Goal: Check status: Check status

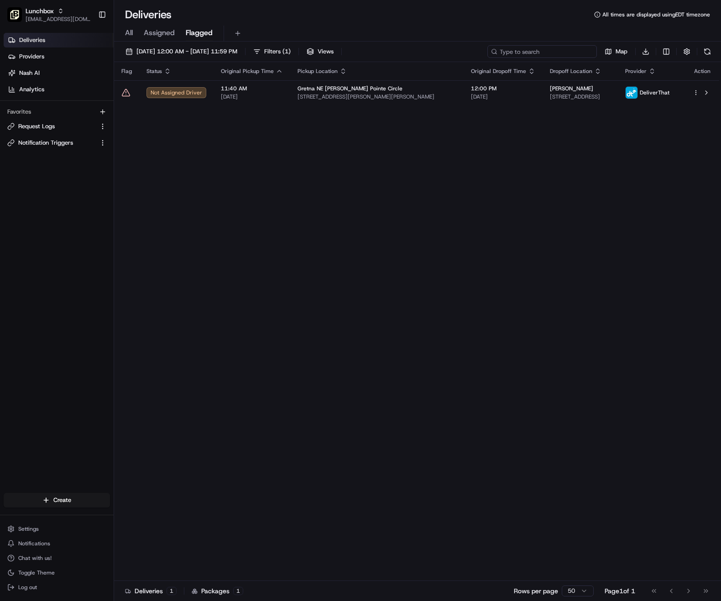
click at [554, 49] on input at bounding box center [542, 51] width 110 height 13
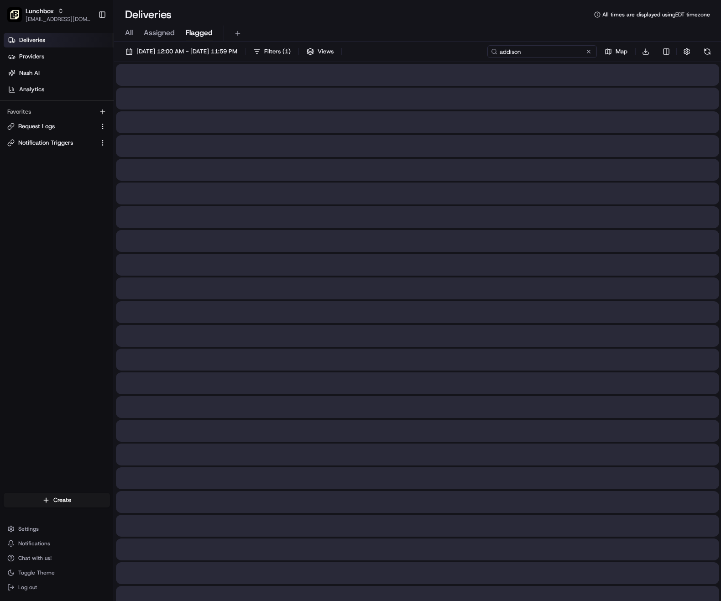
type input "addison"
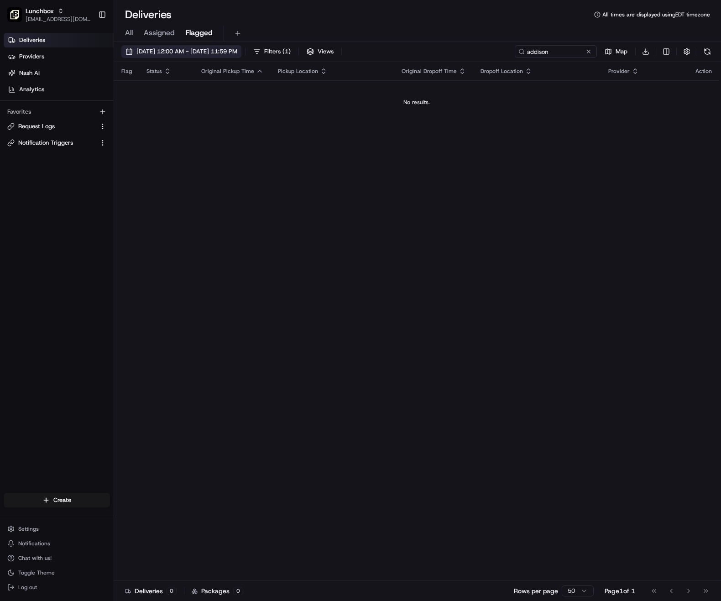
click at [241, 56] on button "[DATE] 12:00 AM - [DATE] 11:59 PM" at bounding box center [181, 51] width 120 height 13
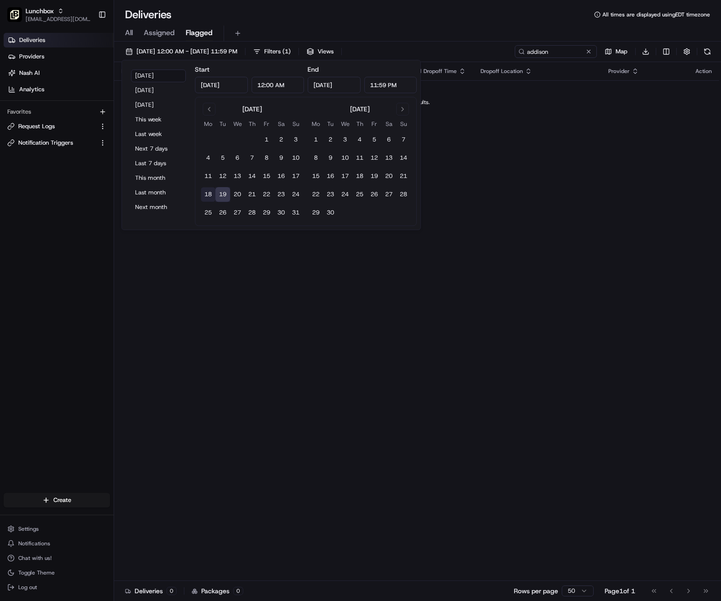
click at [210, 194] on button "18" at bounding box center [208, 194] width 15 height 15
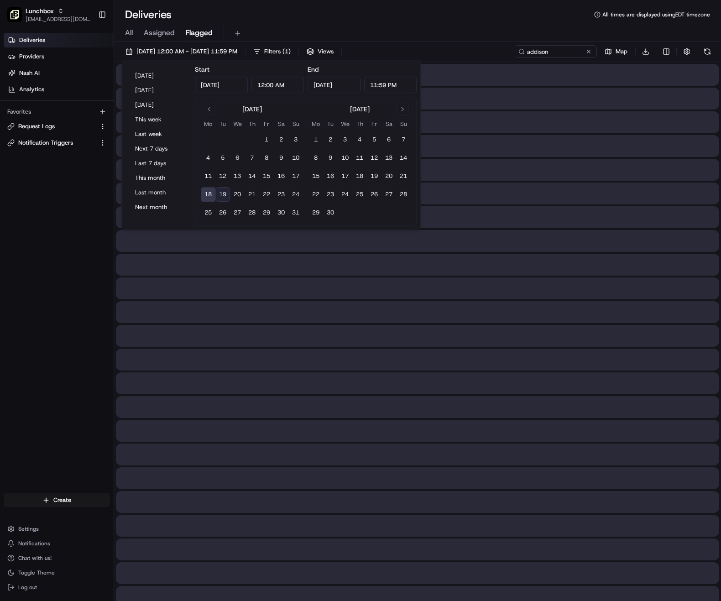
type input "[DATE]"
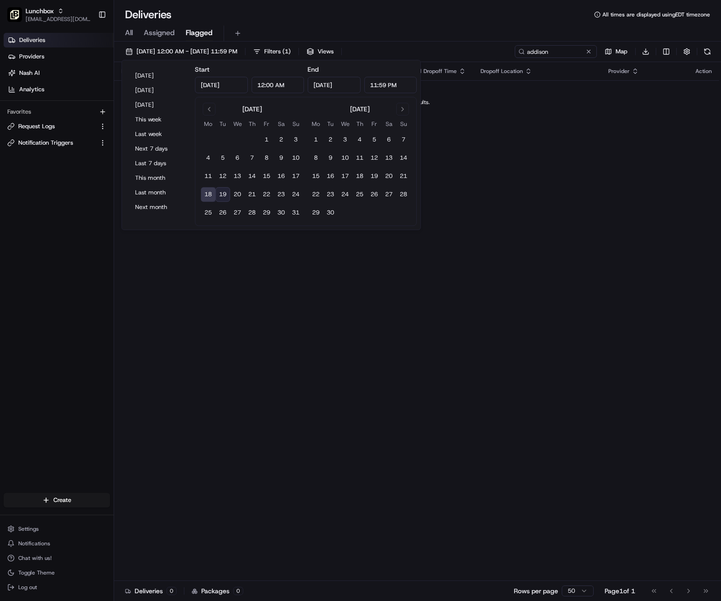
click at [278, 19] on div "Deliveries All times are displayed using EDT timezone" at bounding box center [417, 14] width 607 height 15
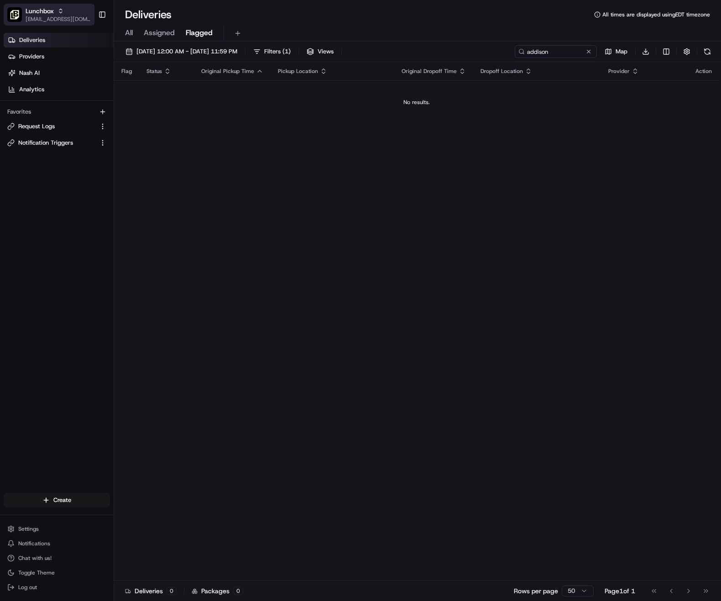
click at [56, 21] on span "[EMAIL_ADDRESS][DOMAIN_NAME]" at bounding box center [58, 19] width 65 height 7
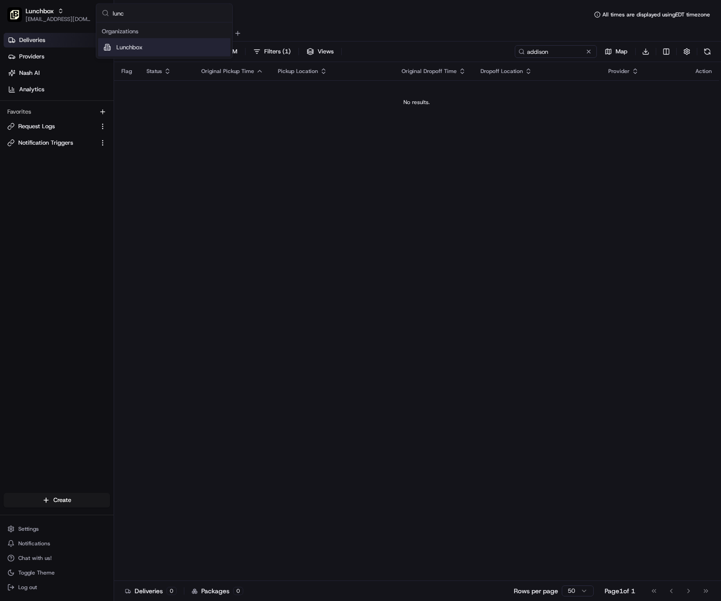
type input "lunc"
click at [136, 49] on span "Lunchbox" at bounding box center [129, 47] width 26 height 8
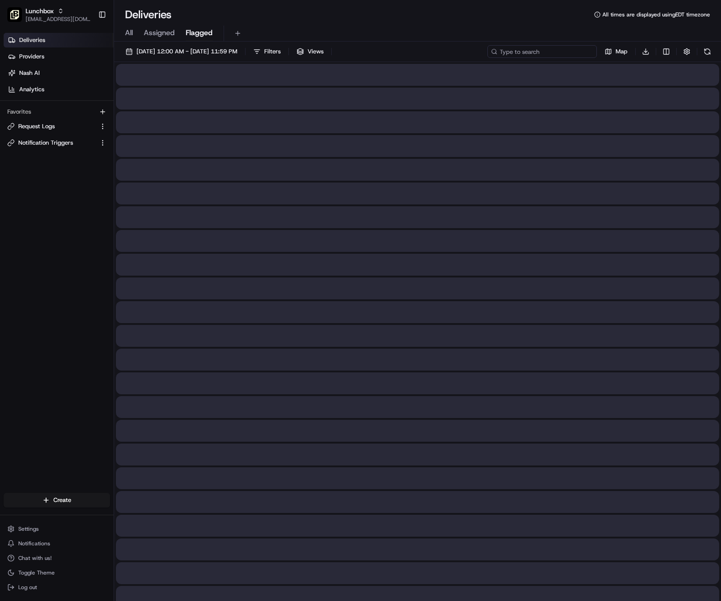
click at [541, 53] on input at bounding box center [542, 51] width 110 height 13
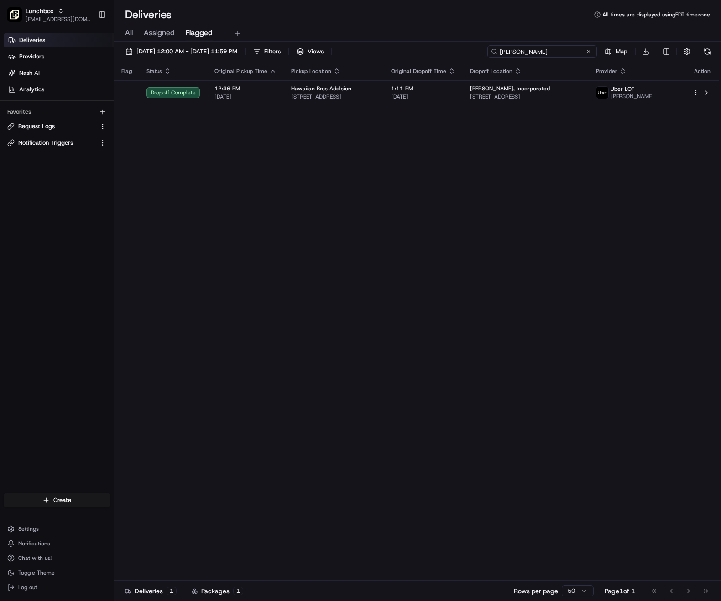
drag, startPoint x: 527, startPoint y: 51, endPoint x: 499, endPoint y: 37, distance: 30.8
click at [462, 48] on div "[DATE] 12:00 AM - [DATE] 11:59 PM Filters Views Addison Map Download" at bounding box center [417, 53] width 607 height 17
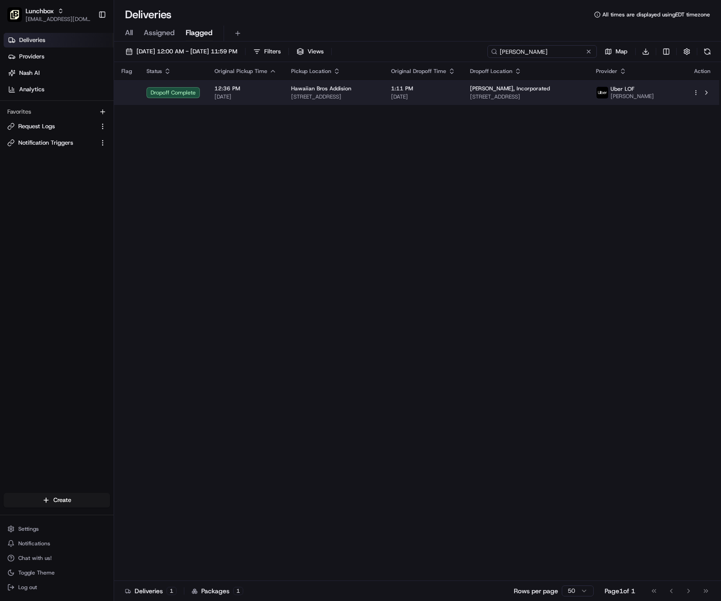
type input "[PERSON_NAME]"
click at [339, 96] on span "[STREET_ADDRESS]" at bounding box center [333, 96] width 85 height 7
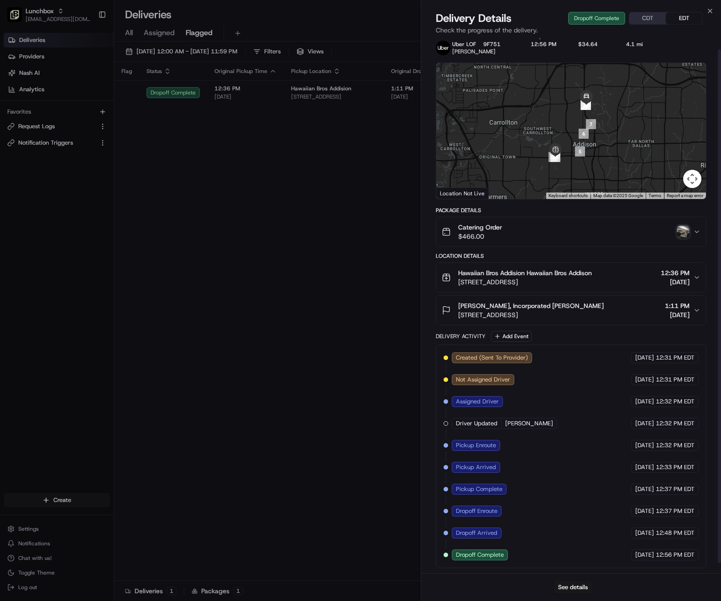
scroll to position [21, 0]
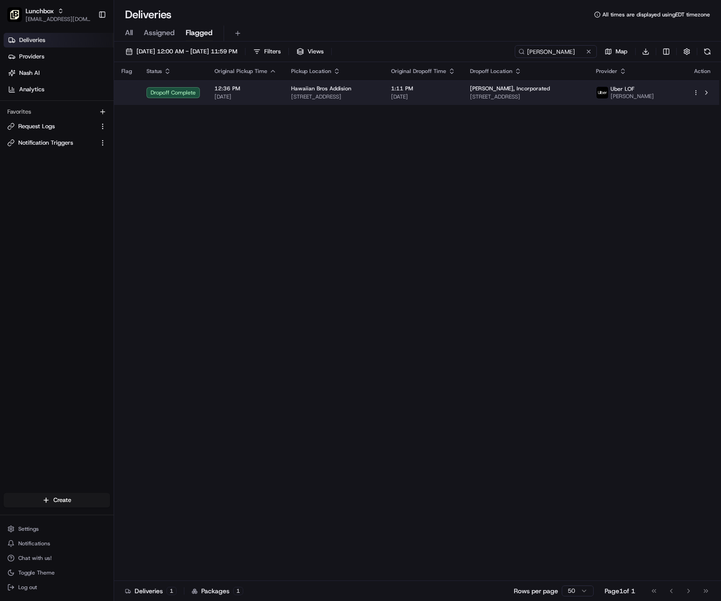
click at [694, 98] on div at bounding box center [702, 92] width 19 height 11
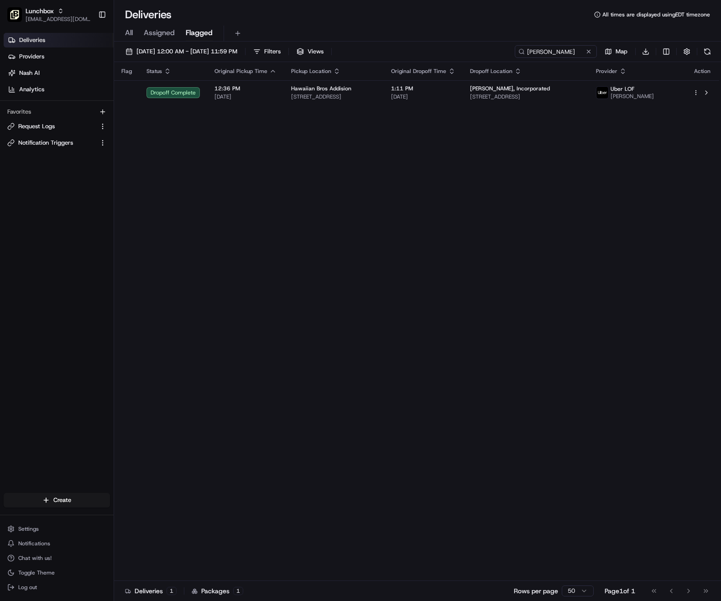
drag, startPoint x: 255, startPoint y: 239, endPoint x: 267, endPoint y: 230, distance: 15.0
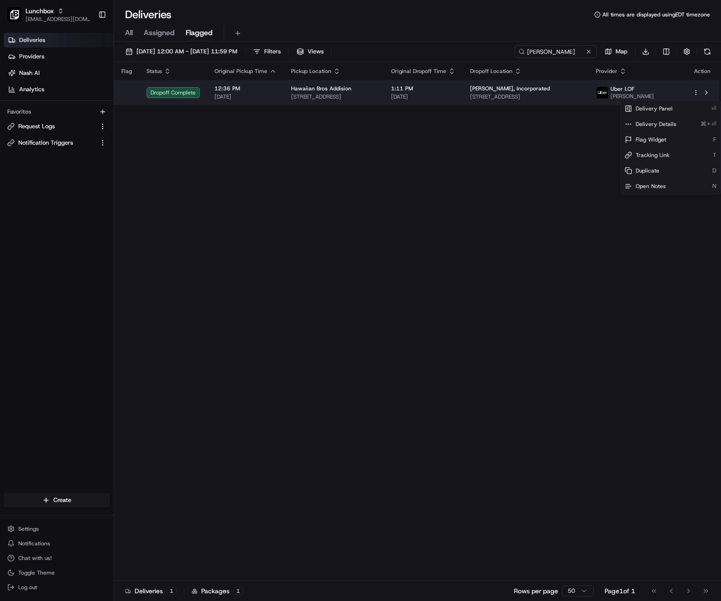
click at [695, 95] on html "Lunchbox [EMAIL_ADDRESS][DOMAIN_NAME] Toggle Sidebar Deliveries Providers [PERS…" at bounding box center [360, 300] width 721 height 601
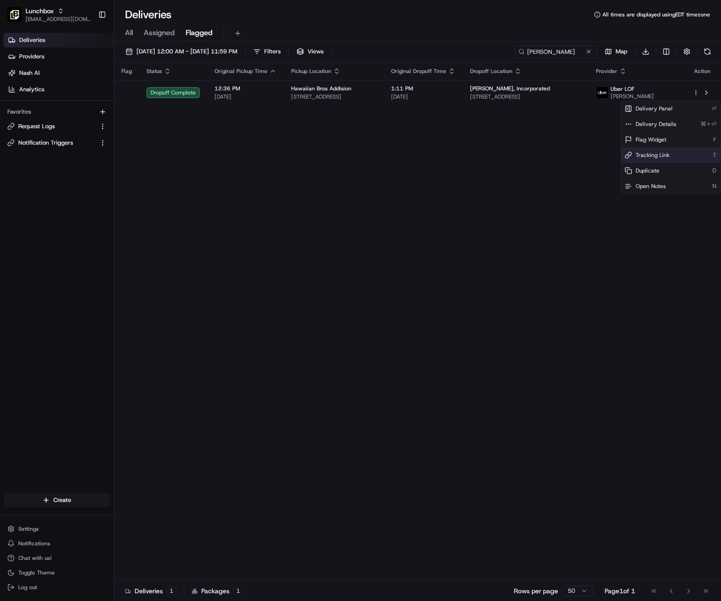
click at [675, 153] on div "Tracking Link T" at bounding box center [671, 155] width 100 height 16
click at [653, 118] on div "Delivery Details ⌘+⏎" at bounding box center [671, 124] width 100 height 16
click at [247, 99] on html "Lunchbox [EMAIL_ADDRESS][DOMAIN_NAME] Toggle Sidebar Deliveries Providers [PERS…" at bounding box center [360, 300] width 721 height 601
